Goal: Information Seeking & Learning: Learn about a topic

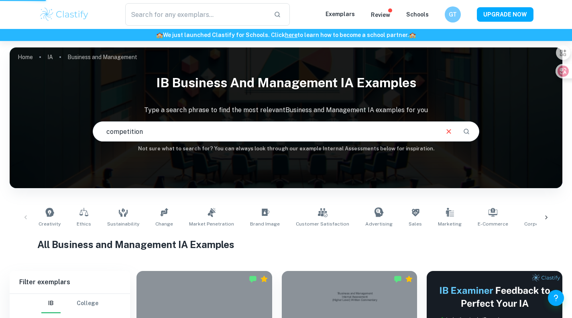
scroll to position [40, 0]
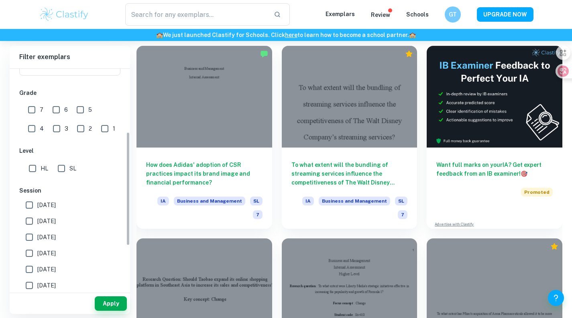
scroll to position [123, 0]
click at [66, 172] on input "SL" at bounding box center [61, 167] width 16 height 16
checkbox input "true"
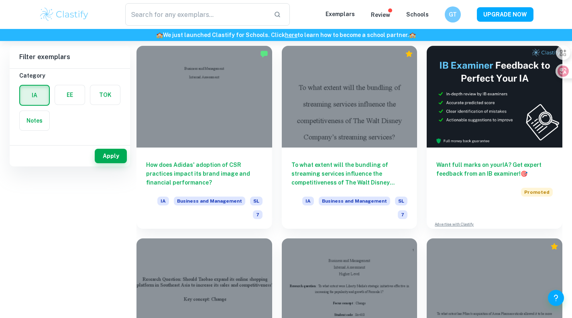
scroll to position [0, 0]
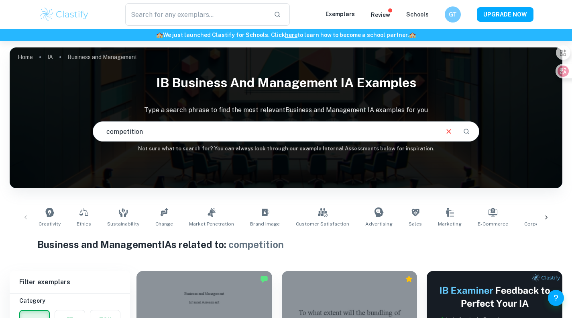
click at [204, 135] on input "competition" at bounding box center [265, 131] width 345 height 22
type input "c"
type input "price"
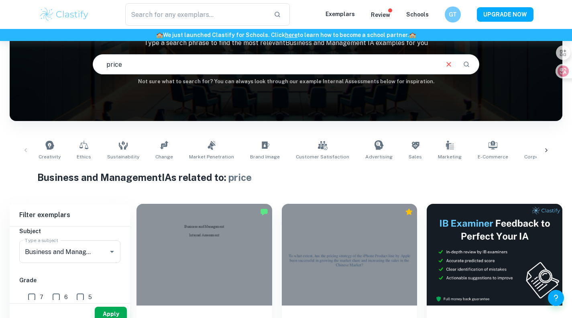
scroll to position [69, 0]
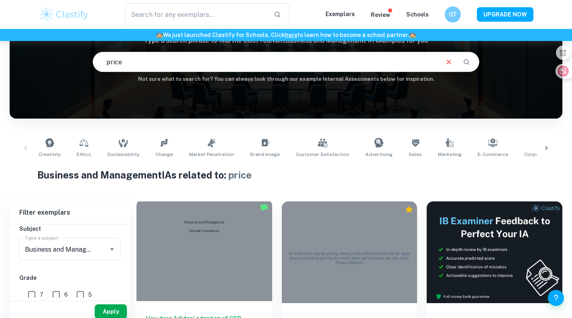
click at [170, 233] on div at bounding box center [205, 250] width 136 height 102
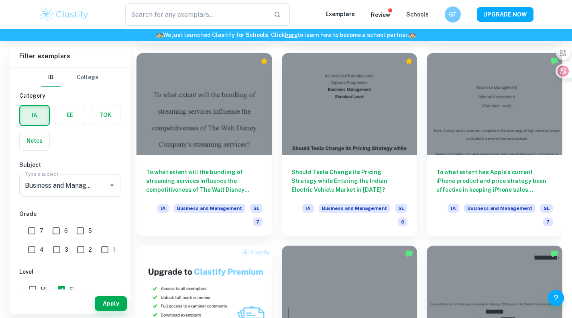
scroll to position [413, 0]
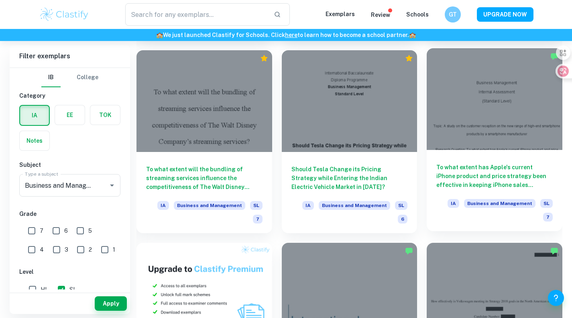
click at [517, 116] on div at bounding box center [495, 99] width 136 height 102
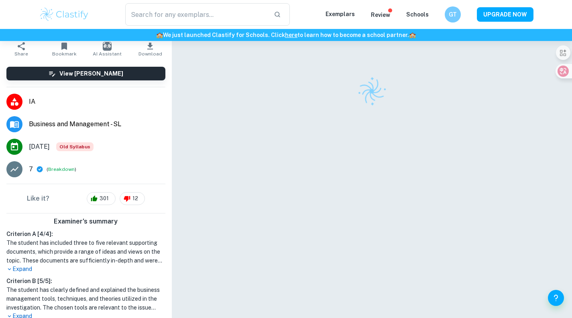
scroll to position [55, 0]
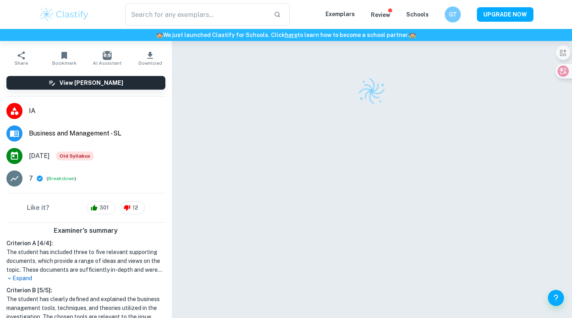
click at [501, 122] on div at bounding box center [371, 190] width 347 height 299
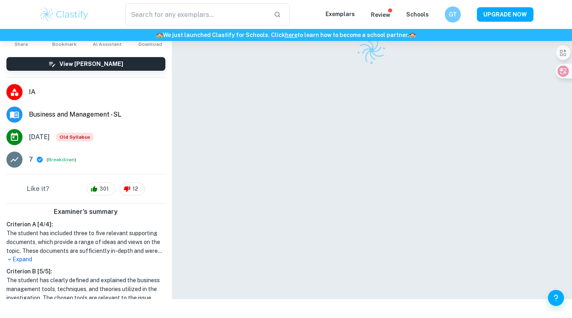
scroll to position [0, 0]
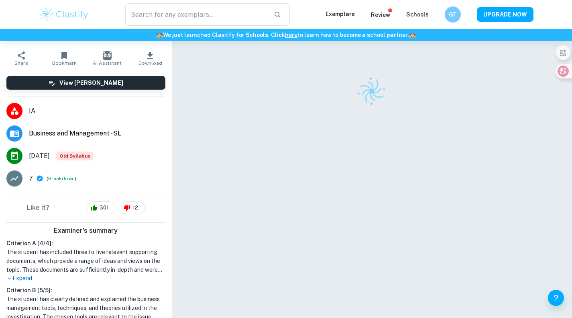
click at [508, 122] on div at bounding box center [371, 190] width 347 height 299
click at [529, 135] on div at bounding box center [371, 190] width 347 height 299
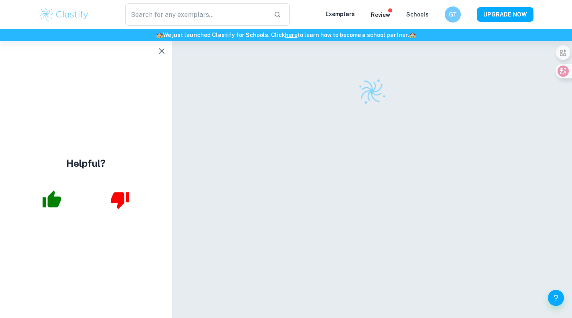
click at [155, 54] on button "button" at bounding box center [162, 51] width 16 height 16
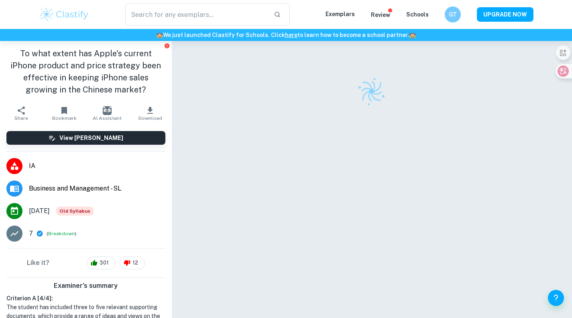
click at [507, 151] on div at bounding box center [371, 190] width 347 height 299
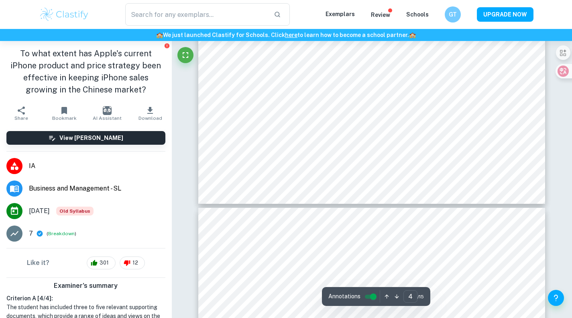
type input "3"
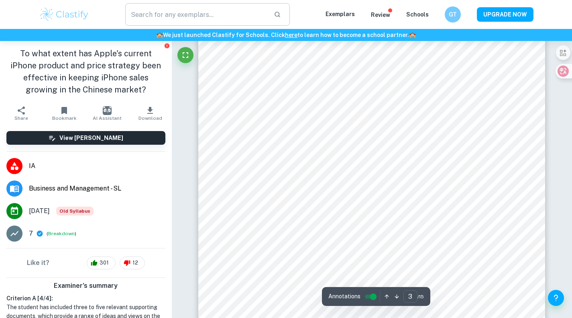
scroll to position [1240, 0]
